Goal: Task Accomplishment & Management: Manage account settings

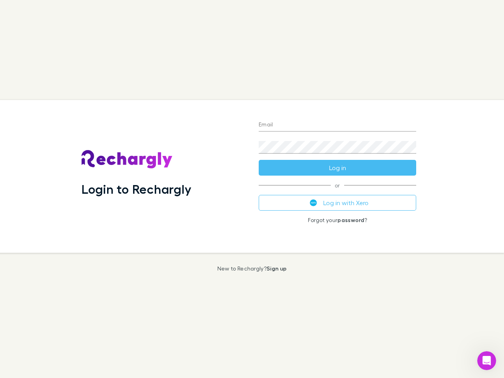
click at [252, 189] on div "Login to Rechargly" at bounding box center [163, 176] width 177 height 153
click at [337, 125] on input "Email" at bounding box center [337, 125] width 157 height 13
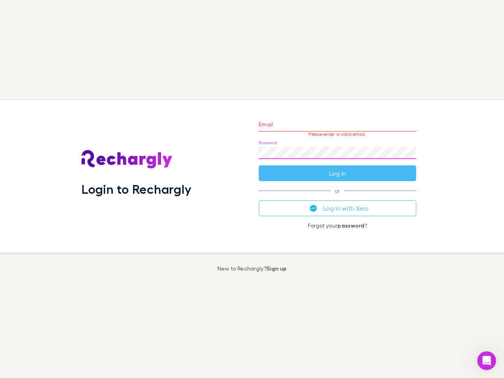
click at [337, 168] on form "Email Please enter a valid email. Password Log in" at bounding box center [337, 147] width 157 height 69
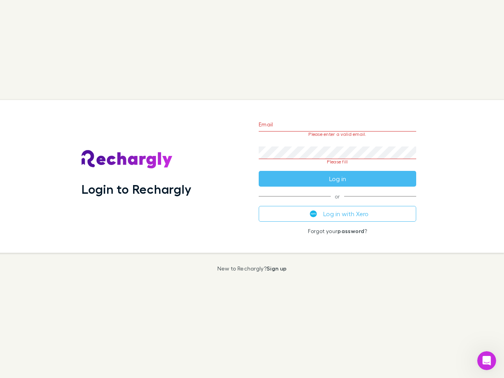
click at [337, 203] on div "Email Please enter a valid email. Password Please fill Log in or Log in with Xe…" at bounding box center [337, 176] width 170 height 153
click at [487, 361] on icon "Open Intercom Messenger" at bounding box center [486, 360] width 13 height 13
